Goal: Information Seeking & Learning: Learn about a topic

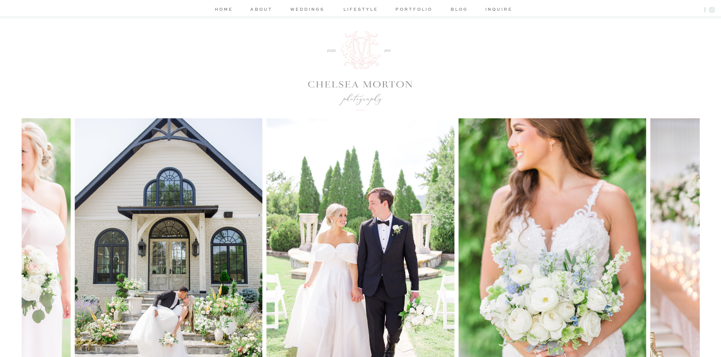
click at [317, 9] on nav "weddings" at bounding box center [307, 10] width 39 height 9
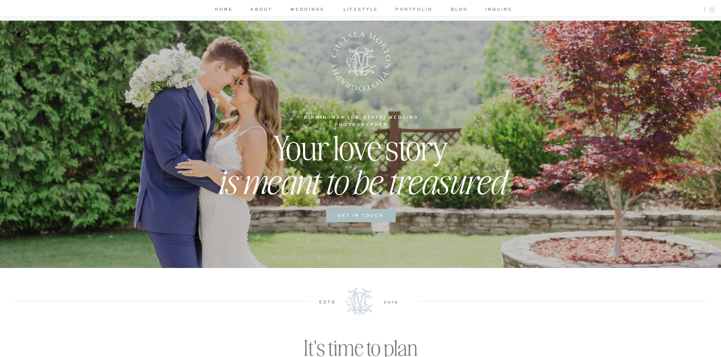
click at [257, 6] on nav "about" at bounding box center [261, 10] width 25 height 9
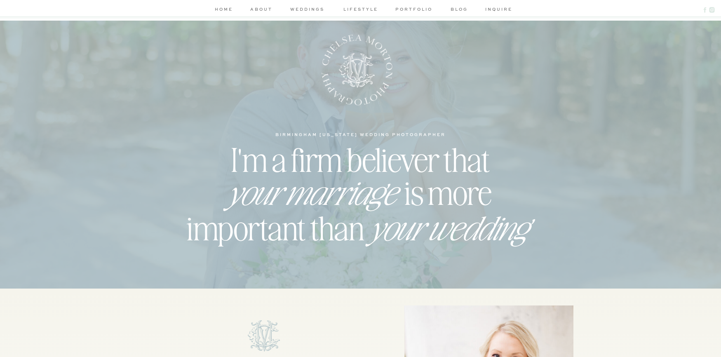
click at [308, 8] on nav "weddings" at bounding box center [307, 10] width 39 height 9
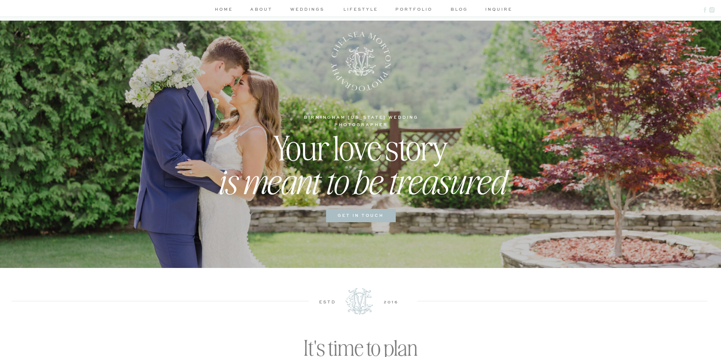
click at [398, 8] on nav "portfolio" at bounding box center [414, 10] width 39 height 9
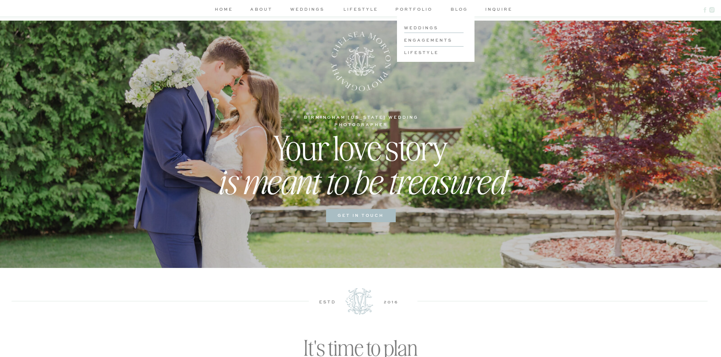
click at [418, 22] on div at bounding box center [436, 38] width 78 height 45
click at [419, 24] on h3 "weddings" at bounding box center [435, 27] width 62 height 6
